Goal: Task Accomplishment & Management: Complete application form

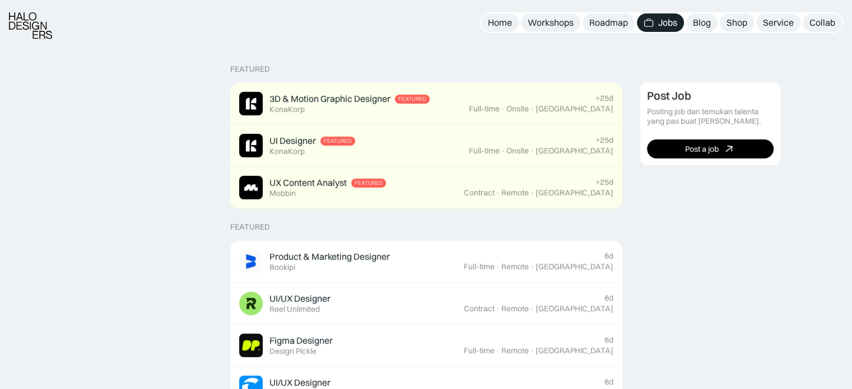
scroll to position [248, 0]
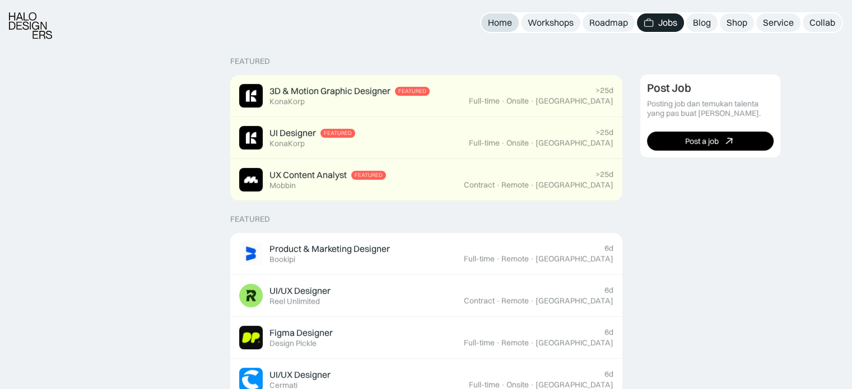
click at [491, 17] on div "Home" at bounding box center [500, 23] width 24 height 12
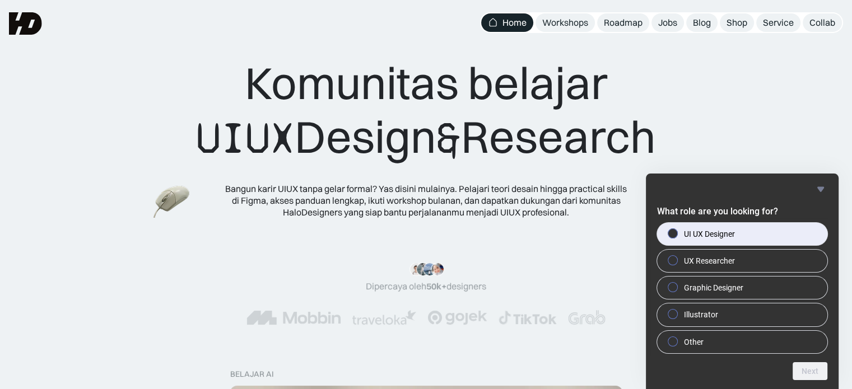
click at [719, 231] on span "UI UX Designer" at bounding box center [709, 233] width 51 height 11
click at [676, 231] on input "UI UX Designer" at bounding box center [672, 233] width 7 height 7
radio input "true"
click at [803, 373] on button "Next" at bounding box center [809, 371] width 35 height 18
click at [701, 242] on label "[GEOGRAPHIC_DATA]" at bounding box center [742, 234] width 170 height 22
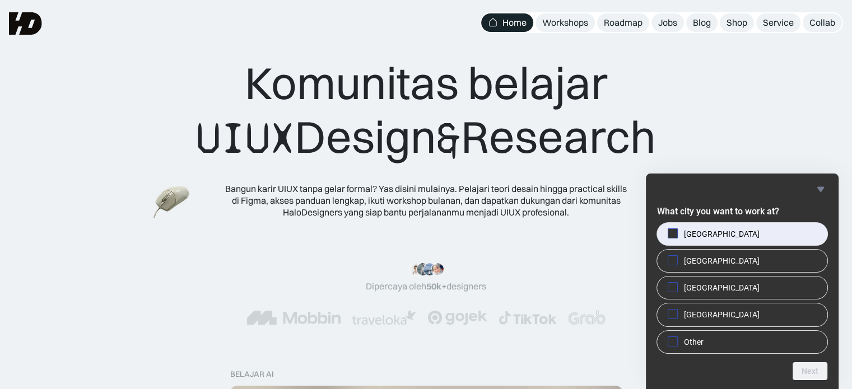
click at [676, 237] on input "[GEOGRAPHIC_DATA]" at bounding box center [672, 233] width 7 height 7
checkbox input "true"
click at [806, 377] on button "Next" at bounding box center [809, 371] width 35 height 18
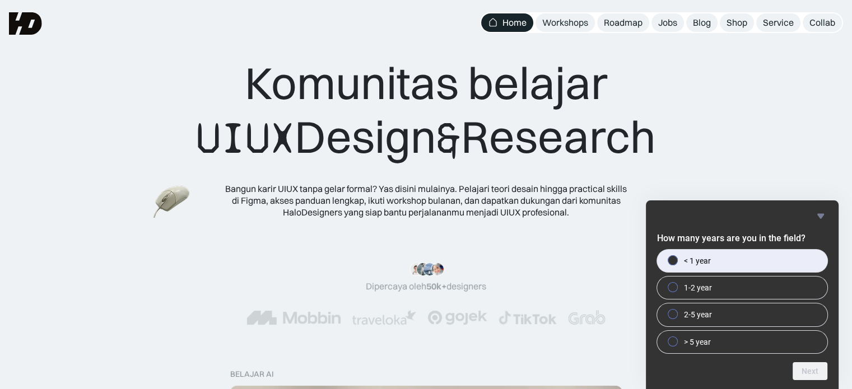
click at [736, 262] on label "< 1 year" at bounding box center [742, 261] width 170 height 22
click at [676, 262] on input "< 1 year" at bounding box center [672, 259] width 7 height 7
radio input "true"
click at [804, 368] on button "Next" at bounding box center [809, 371] width 35 height 18
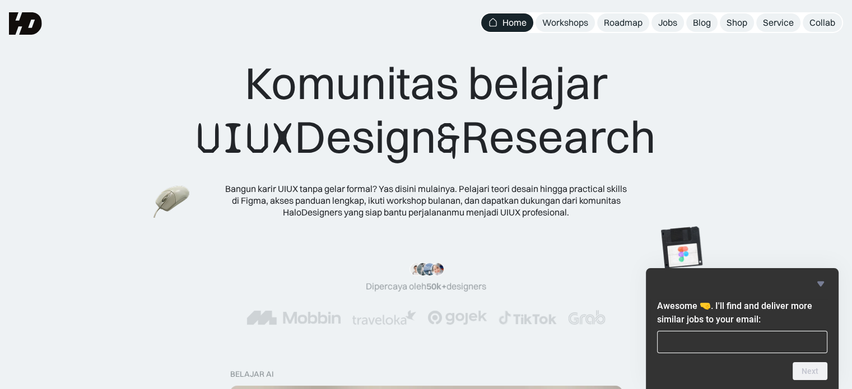
click at [736, 339] on input "email" at bounding box center [742, 342] width 170 height 22
click at [712, 362] on div "Next" at bounding box center [742, 371] width 170 height 18
click at [703, 343] on input "email" at bounding box center [742, 342] width 170 height 22
type input "ivandwiprayoga73@gmail.com"
click at [817, 373] on button "Next" at bounding box center [809, 371] width 35 height 18
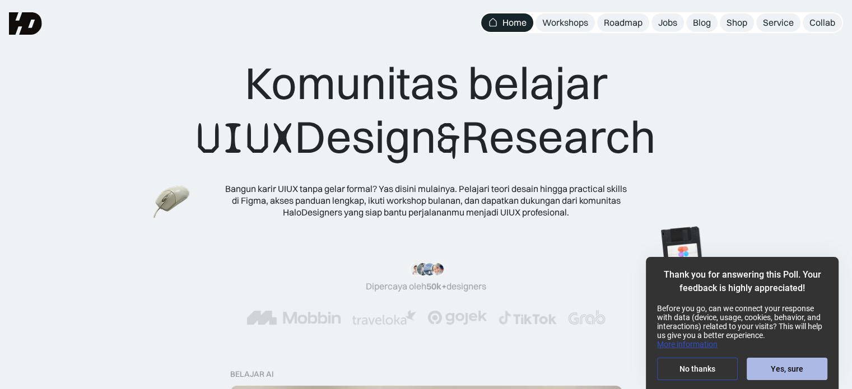
click at [758, 367] on button "Yes, sure" at bounding box center [786, 369] width 81 height 22
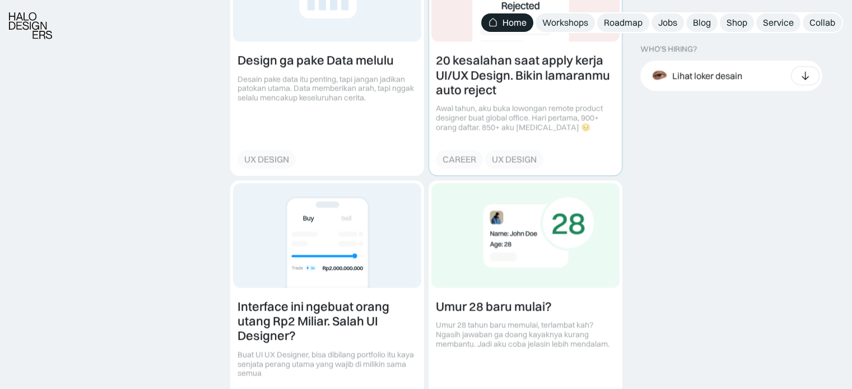
scroll to position [1351, 0]
click at [608, 17] on div "Roadmap" at bounding box center [623, 23] width 39 height 12
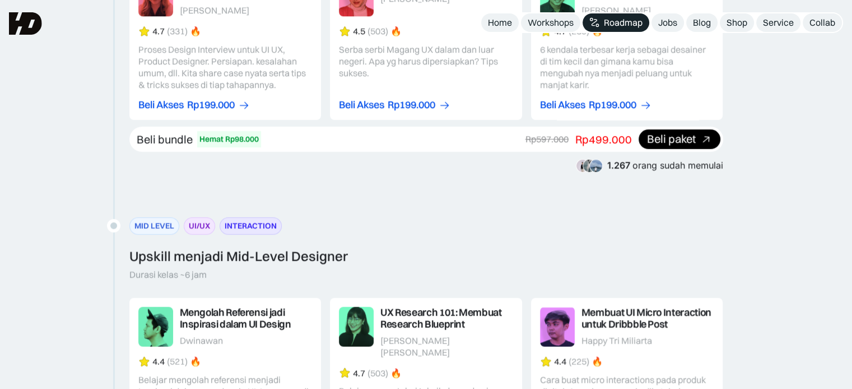
scroll to position [1291, 0]
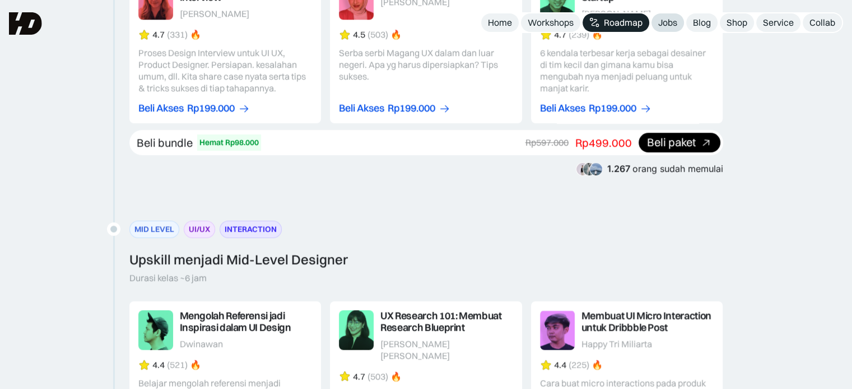
click at [674, 20] on div "Jobs" at bounding box center [667, 23] width 19 height 12
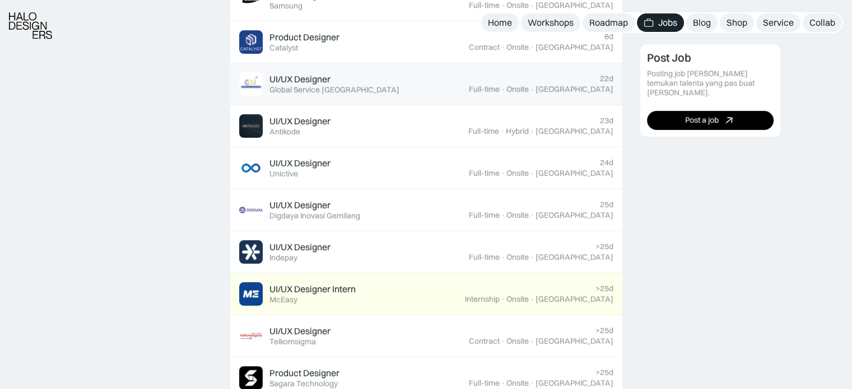
scroll to position [669, 0]
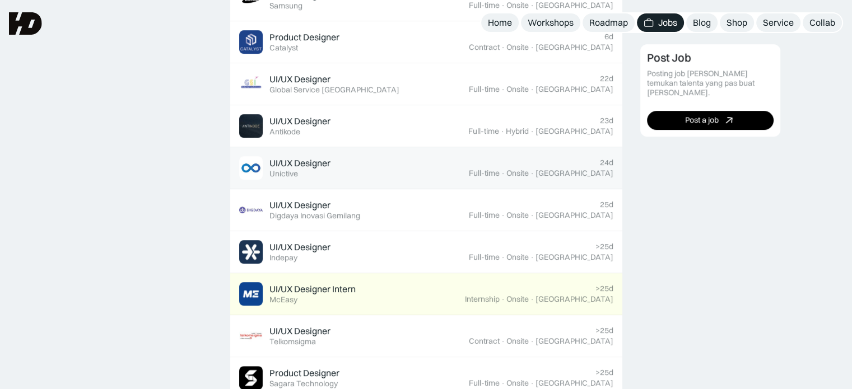
click at [345, 157] on div "UI/UX Designer Featured Unictive" at bounding box center [354, 168] width 230 height 24
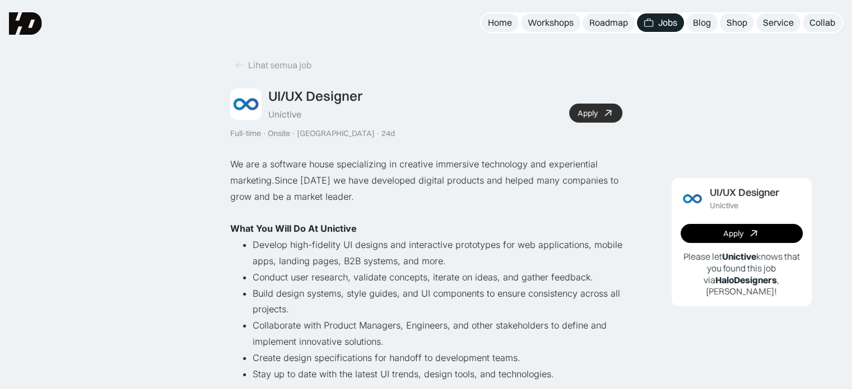
click at [591, 109] on div "Apply" at bounding box center [587, 114] width 20 height 10
